Goal: Information Seeking & Learning: Learn about a topic

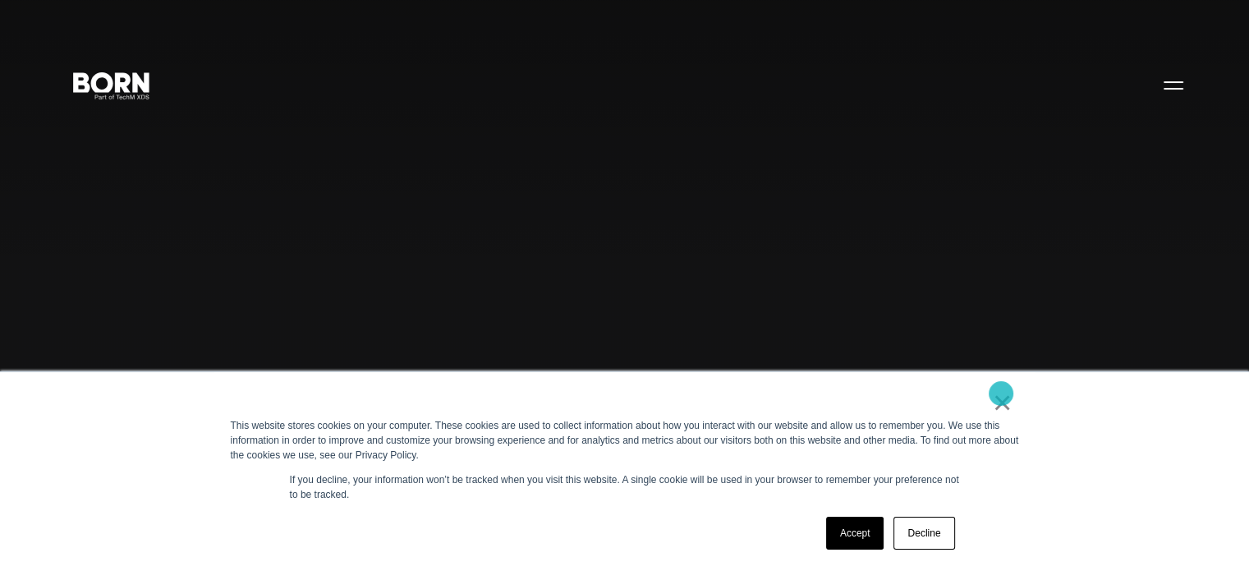
click at [1001, 395] on link "×" at bounding box center [1003, 402] width 20 height 15
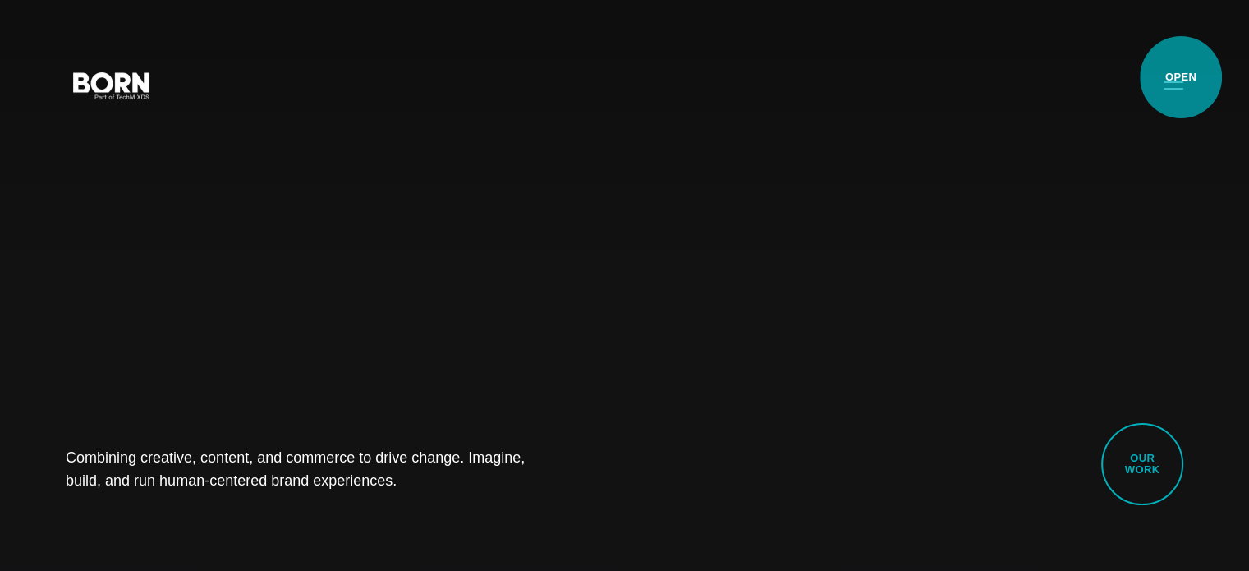
click at [1181, 77] on button "Primary Menu" at bounding box center [1173, 84] width 39 height 35
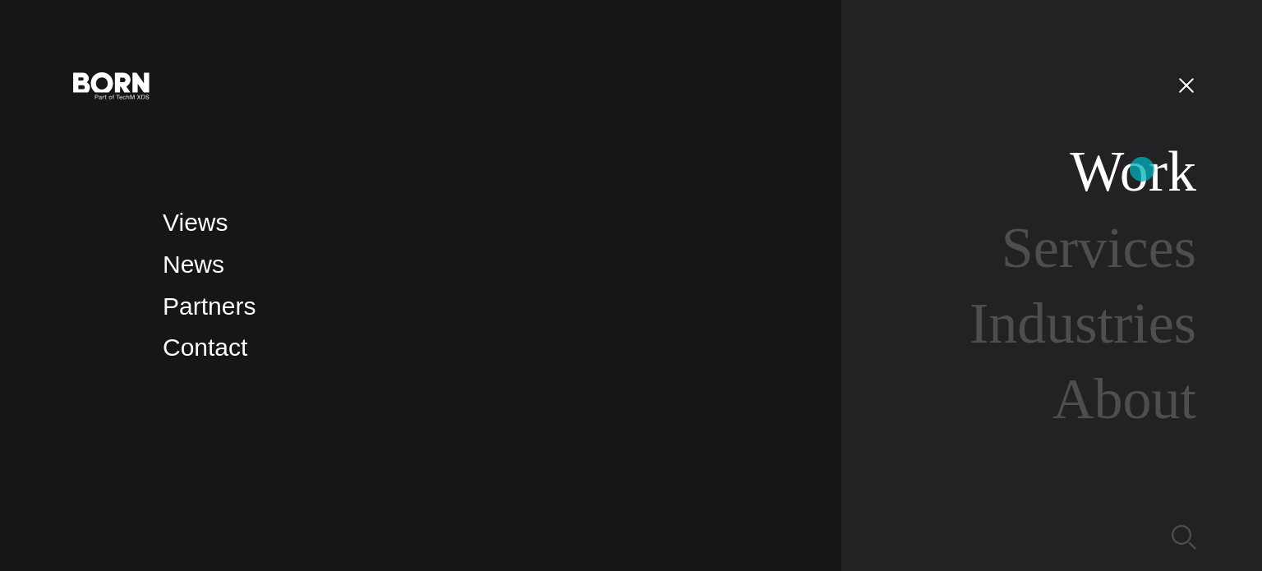
click at [1142, 169] on link "Work" at bounding box center [1133, 171] width 127 height 63
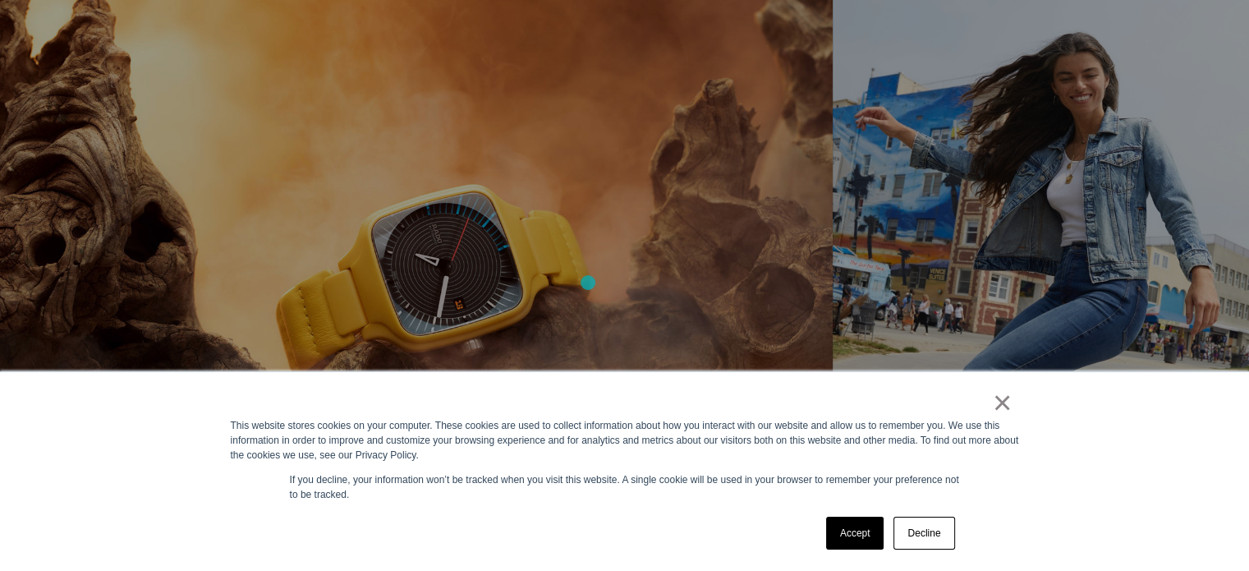
scroll to position [1047, 0]
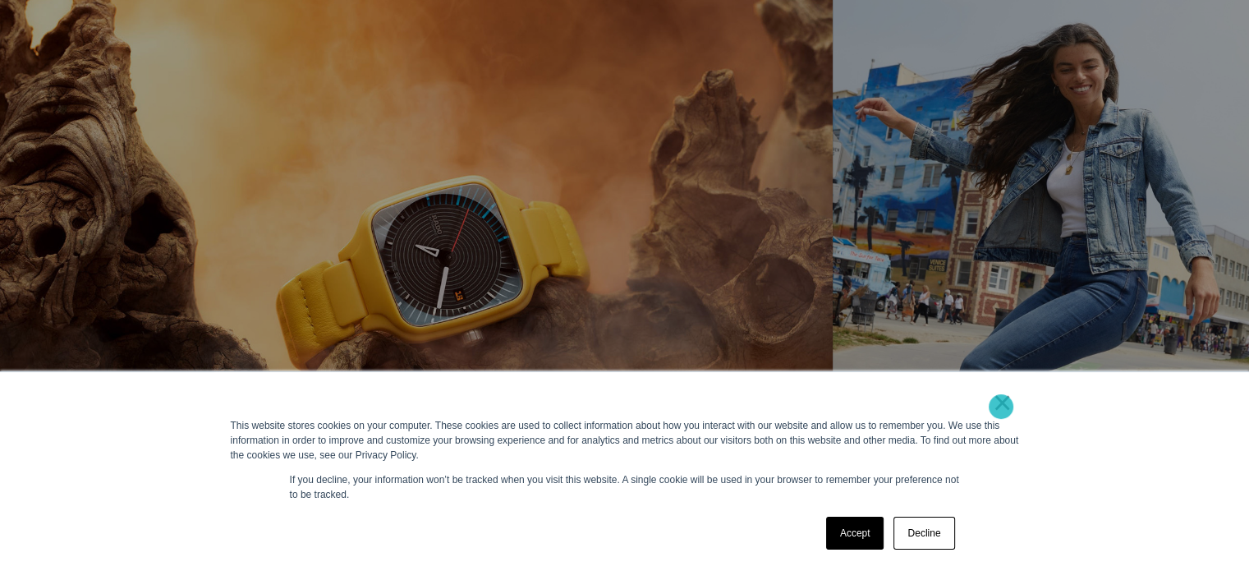
click at [1001, 407] on link "×" at bounding box center [1003, 402] width 20 height 15
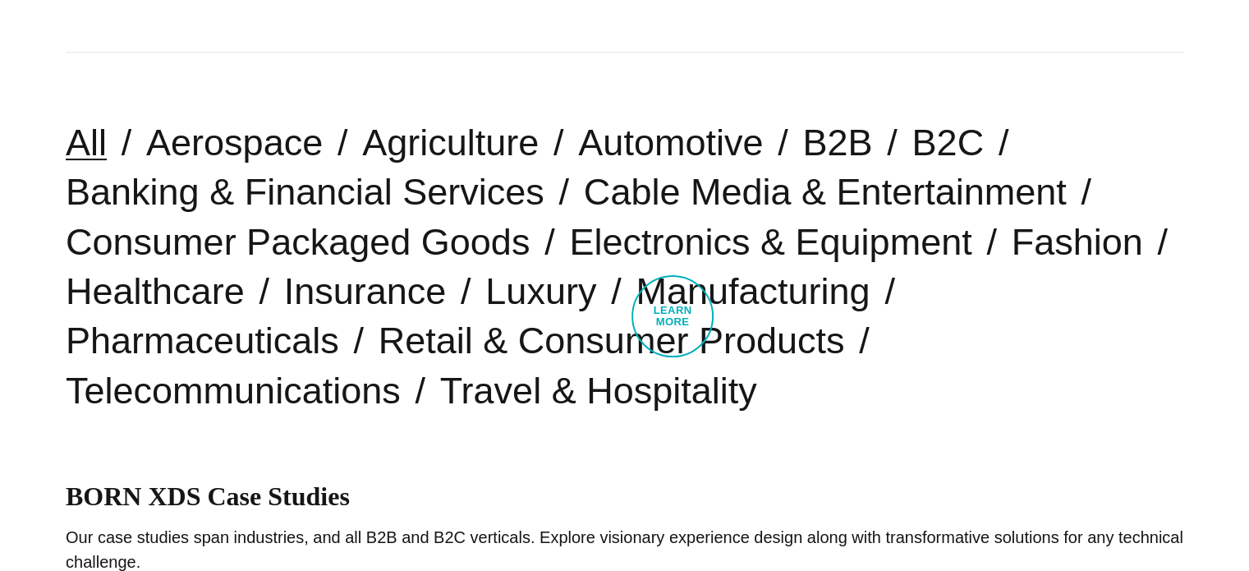
scroll to position [387, 0]
click at [912, 163] on link "B2C" at bounding box center [948, 142] width 72 height 42
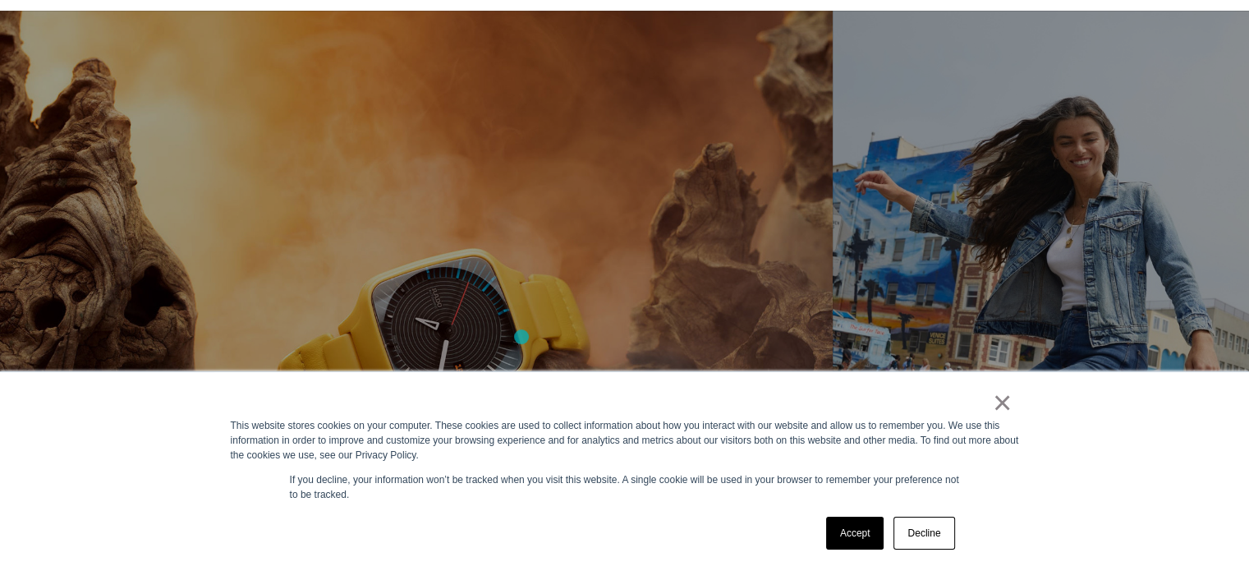
scroll to position [1002, 0]
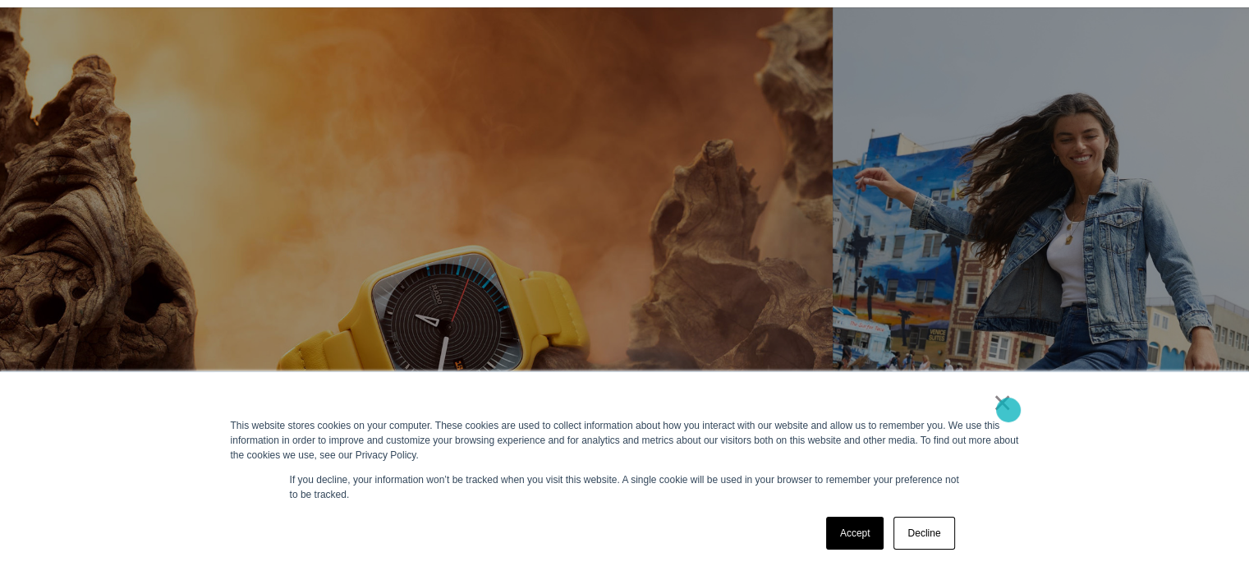
click at [1009, 410] on link "×" at bounding box center [1003, 402] width 20 height 15
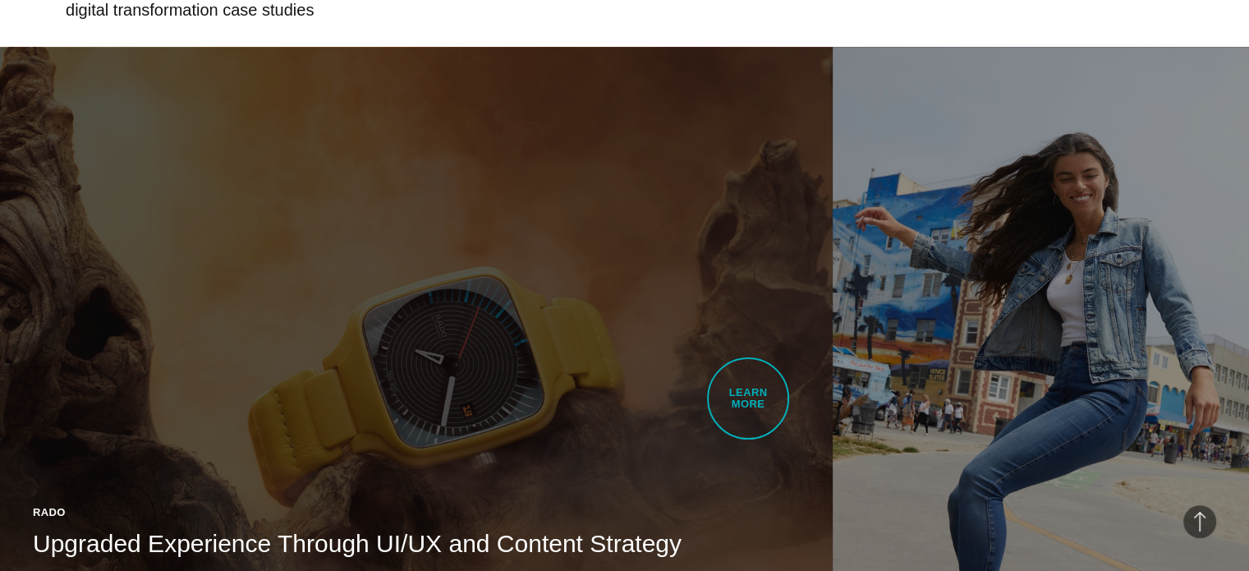
scroll to position [919, 0]
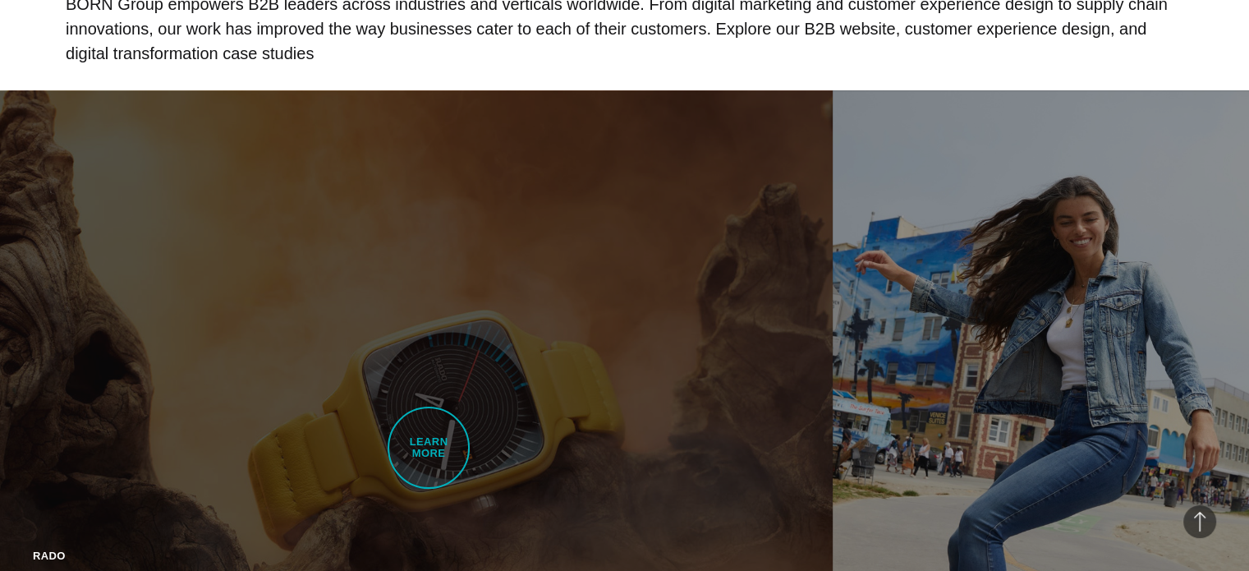
click at [429, 448] on link "Rado Upgraded Experience Through UI/UX and Content Strategy BORN developed Rado…" at bounding box center [416, 418] width 833 height 656
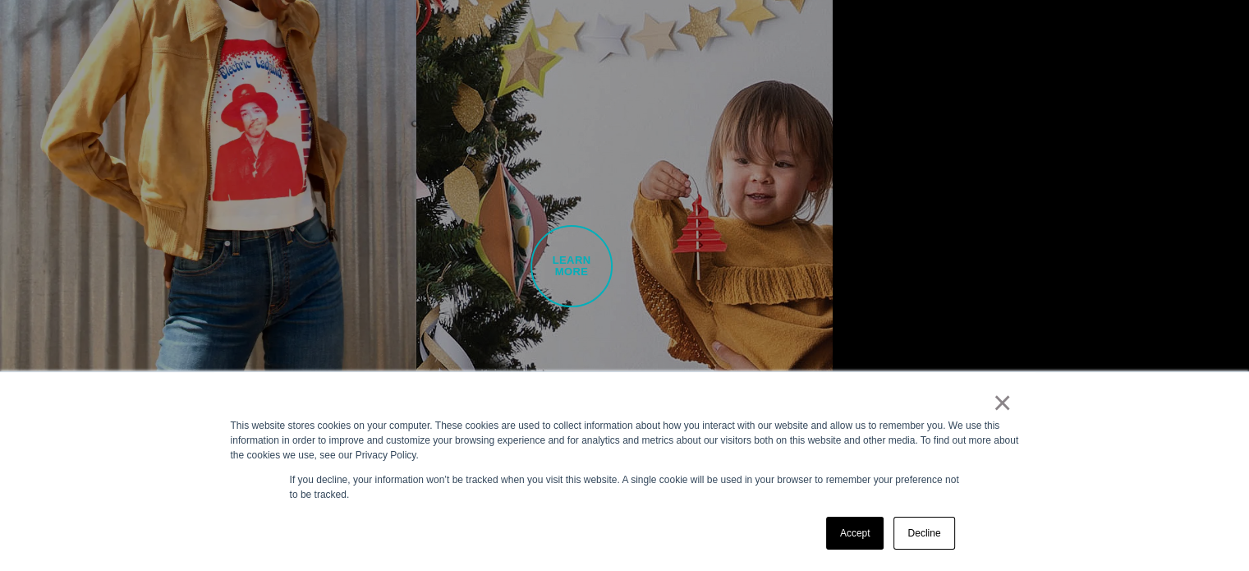
scroll to position [1906, 0]
click at [933, 525] on link "Decline" at bounding box center [924, 533] width 61 height 33
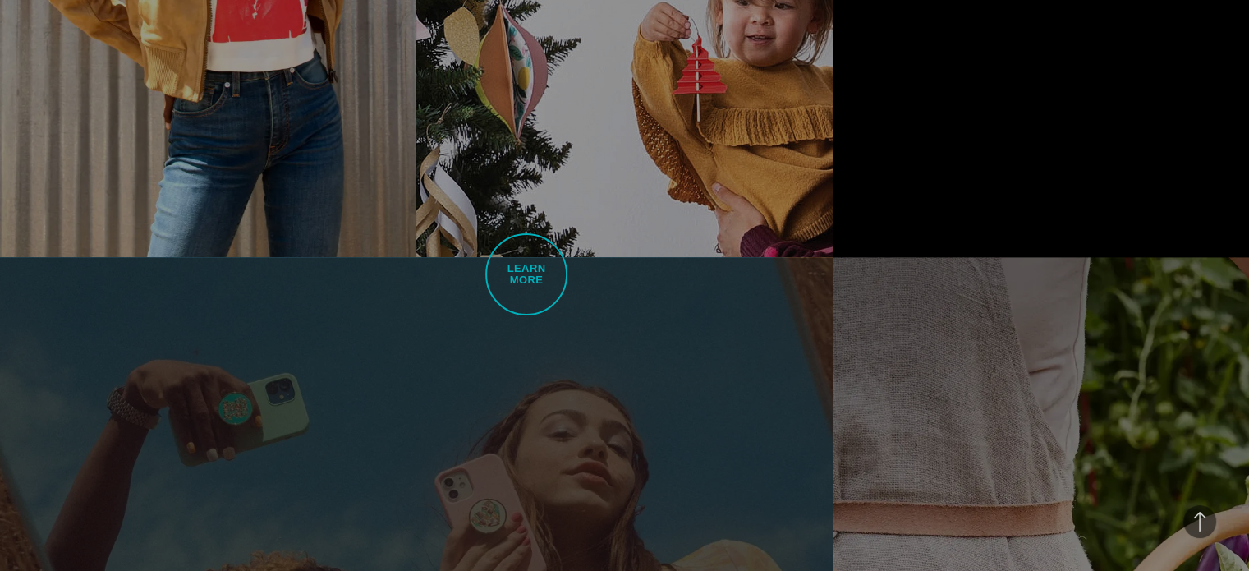
scroll to position [2065, 0]
